Goal: Task Accomplishment & Management: Complete application form

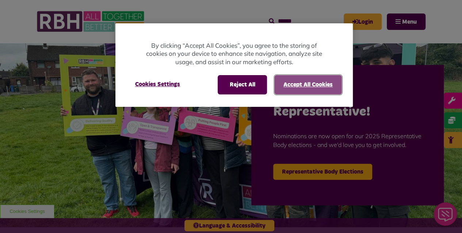
click at [296, 78] on button "Accept All Cookies" at bounding box center [308, 84] width 68 height 19
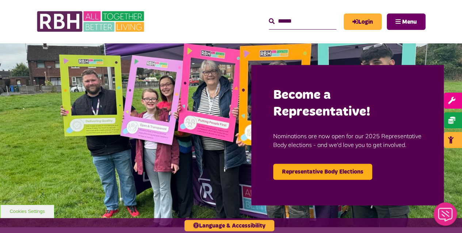
click at [397, 27] on button "Menu" at bounding box center [406, 22] width 39 height 16
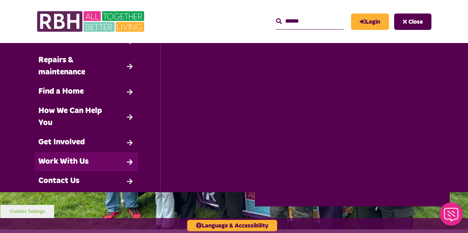
scroll to position [58, 0]
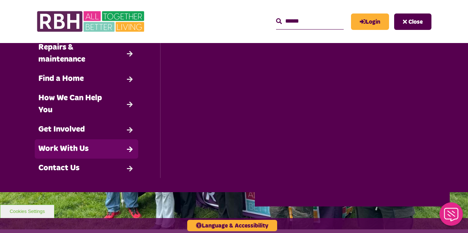
click at [66, 150] on link "Work With Us" at bounding box center [86, 149] width 103 height 19
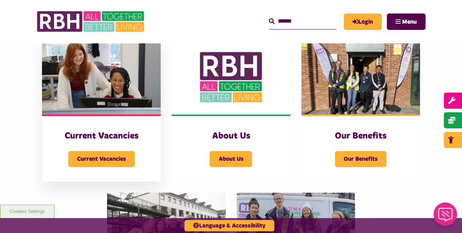
scroll to position [164, 0]
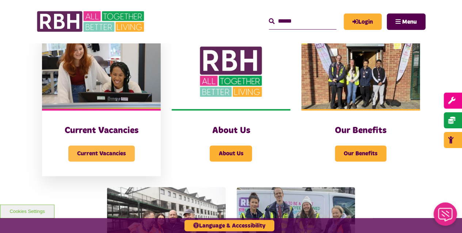
click at [107, 150] on span "Current Vacancies" at bounding box center [101, 154] width 66 height 16
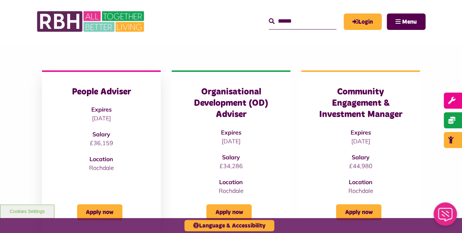
scroll to position [100, 0]
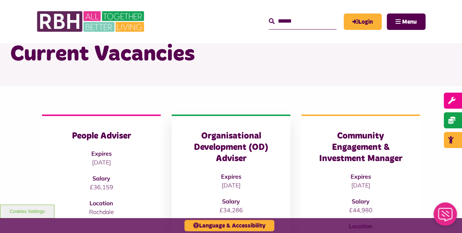
click at [242, 155] on h3 "Organisational Development (OD) Adviser" at bounding box center [230, 148] width 89 height 34
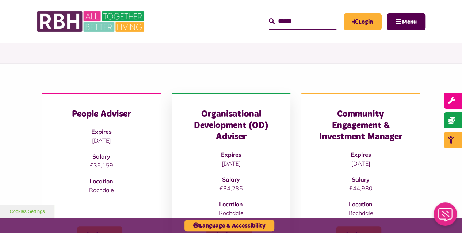
scroll to position [128, 0]
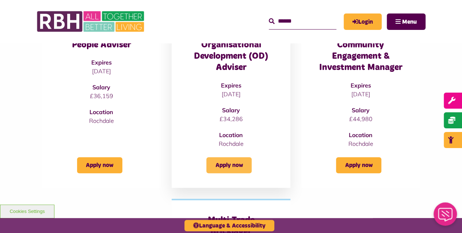
click at [237, 162] on link "Apply now" at bounding box center [228, 165] width 45 height 16
